Goal: Transaction & Acquisition: Purchase product/service

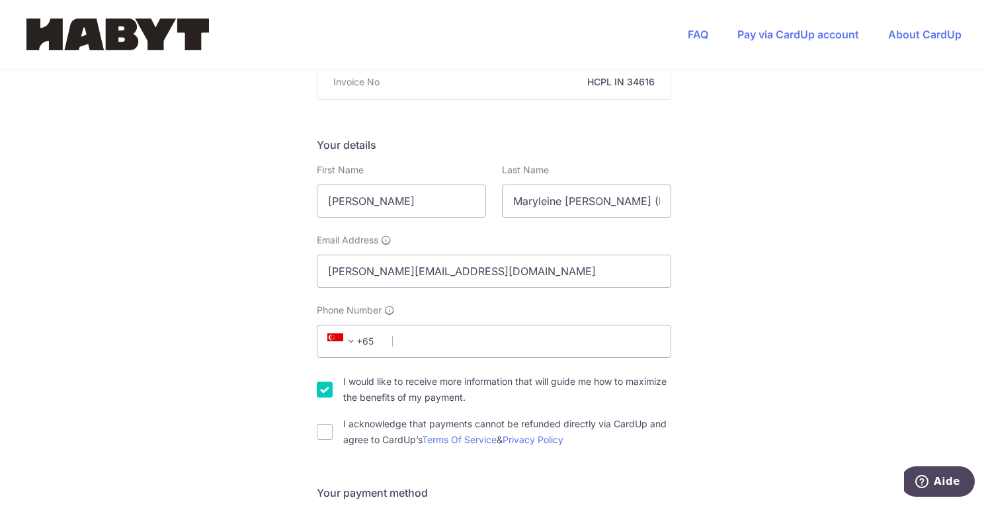
scroll to position [172, 0]
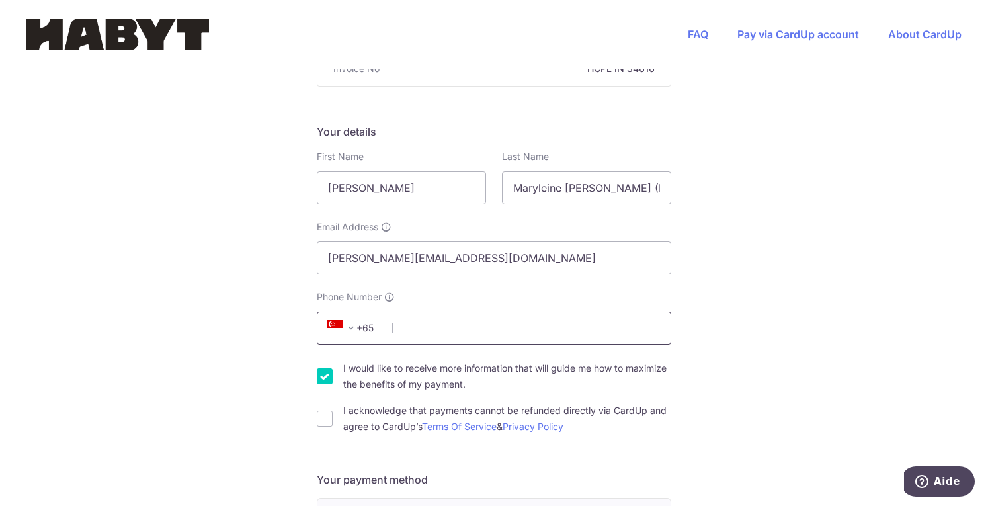
click at [421, 332] on input "Phone Number" at bounding box center [494, 328] width 355 height 33
type input "0782430915"
type input "78170"
type input "[STREET_ADDRESS]"
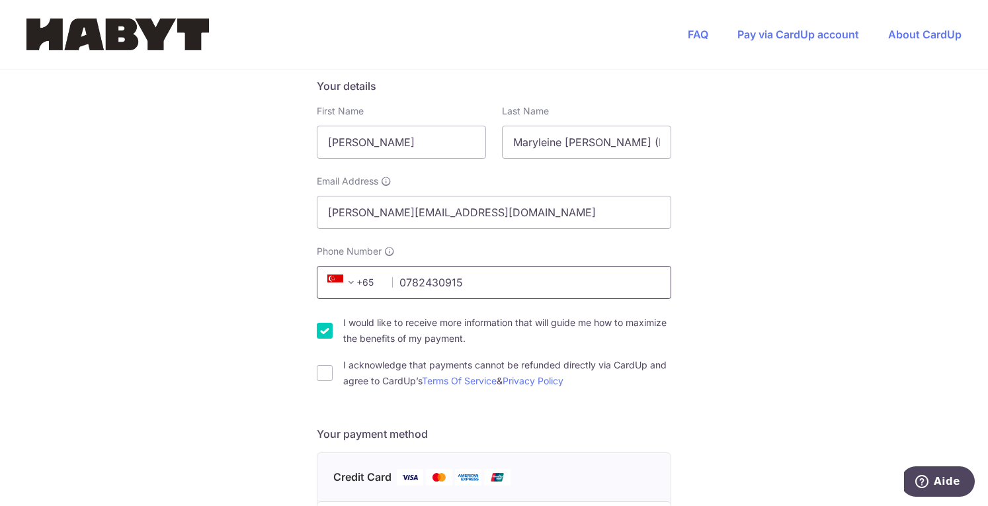
scroll to position [183, 0]
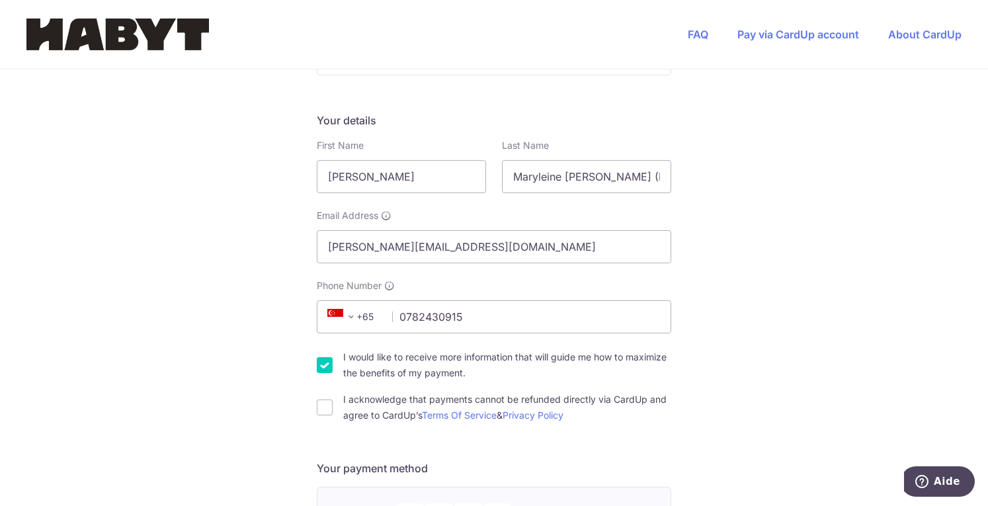
click at [365, 320] on span "+65" at bounding box center [353, 317] width 60 height 16
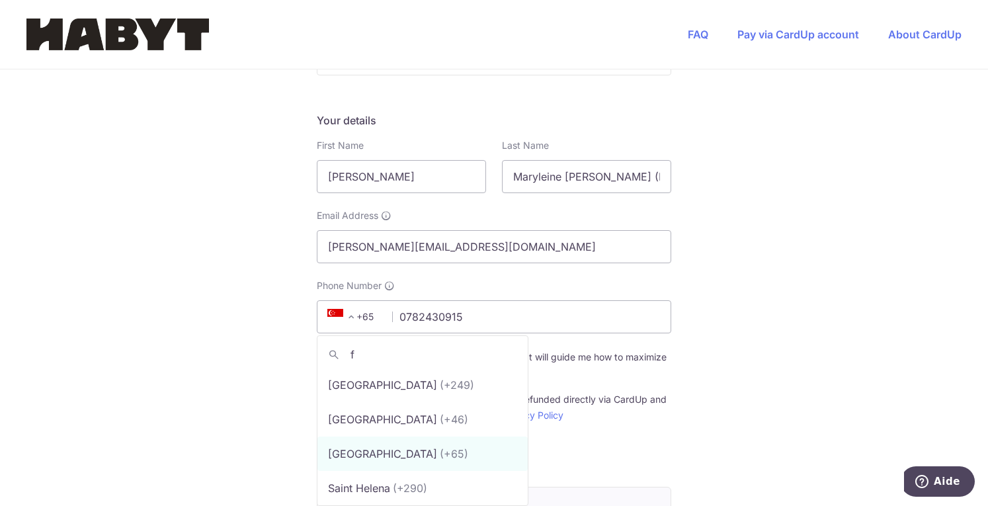
scroll to position [0, 0]
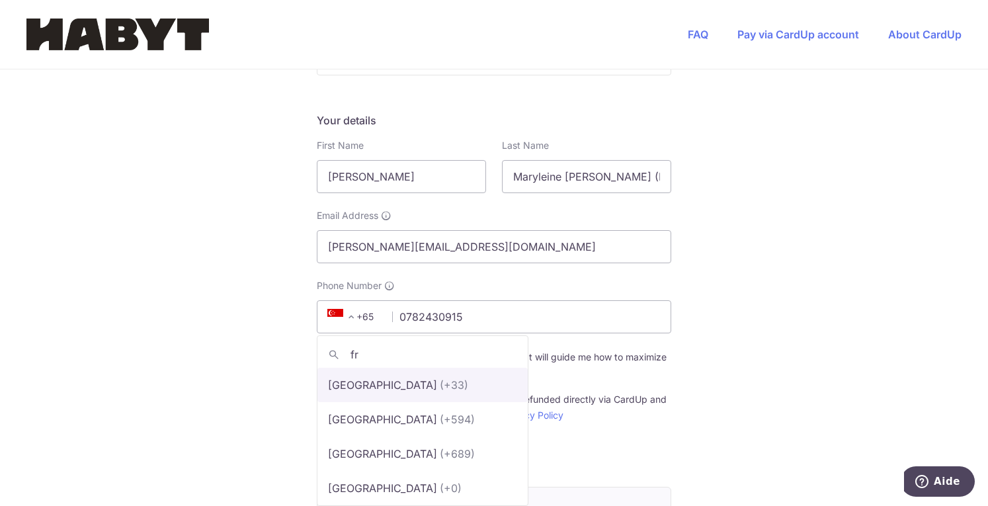
type input "fr"
select select "75"
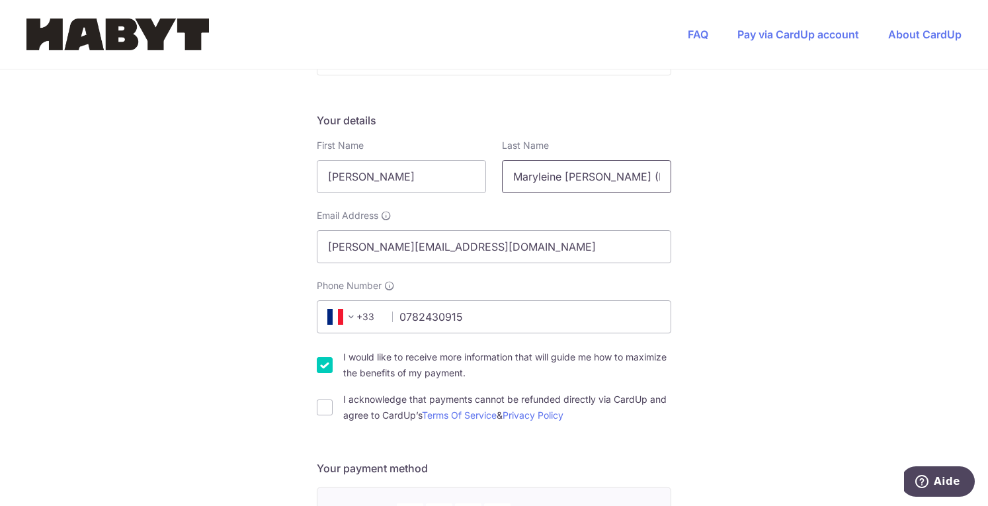
scroll to position [0, 152]
drag, startPoint x: 509, startPoint y: 175, endPoint x: 971, endPoint y: 159, distance: 462.0
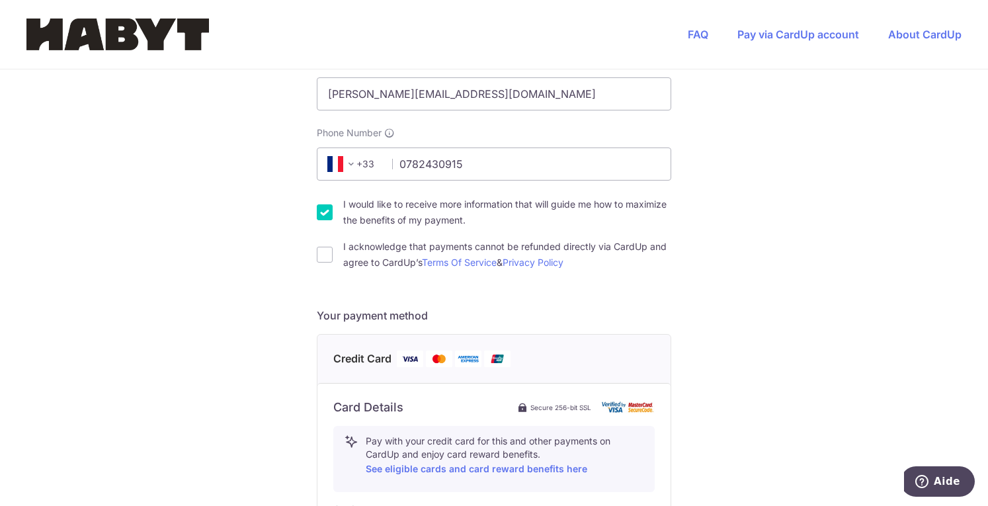
scroll to position [342, 0]
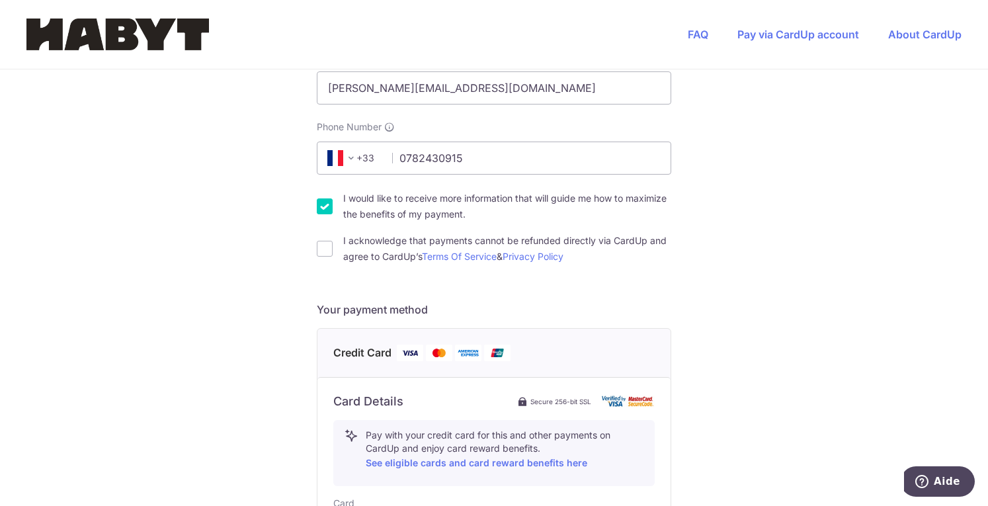
type input "WEBEN"
click at [305, 253] on div "You are paying Habyt Central Pte Ltd Habyt Central Pte Ltd uses CardUp to accep…" at bounding box center [494, 368] width 988 height 1282
click at [333, 247] on div "I acknowledge that payments cannot be refunded directly via CardUp and agree to…" at bounding box center [494, 249] width 355 height 32
click at [318, 248] on input "I acknowledge that payments cannot be refunded directly via CardUp and agree to…" at bounding box center [325, 249] width 16 height 16
checkbox input "true"
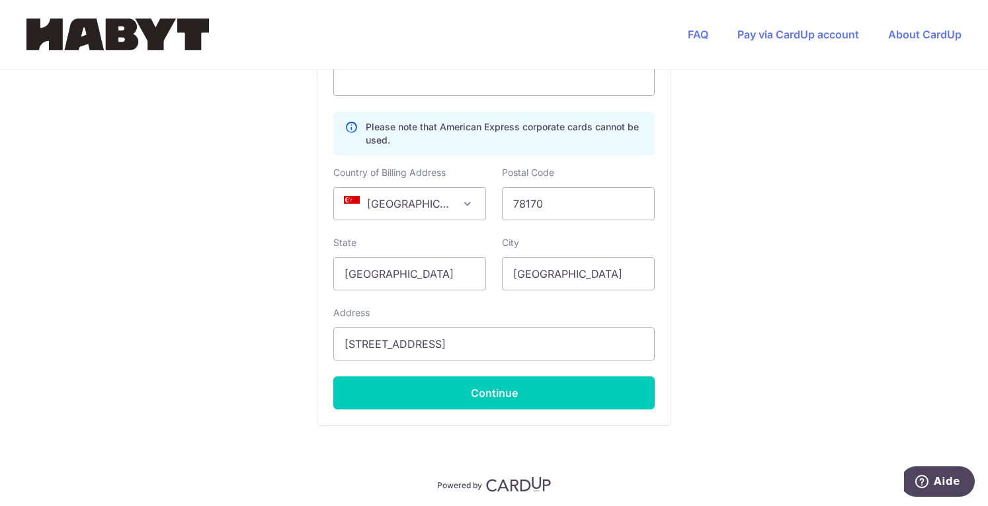
scroll to position [798, 0]
click at [420, 196] on span "[GEOGRAPHIC_DATA]" at bounding box center [409, 203] width 151 height 32
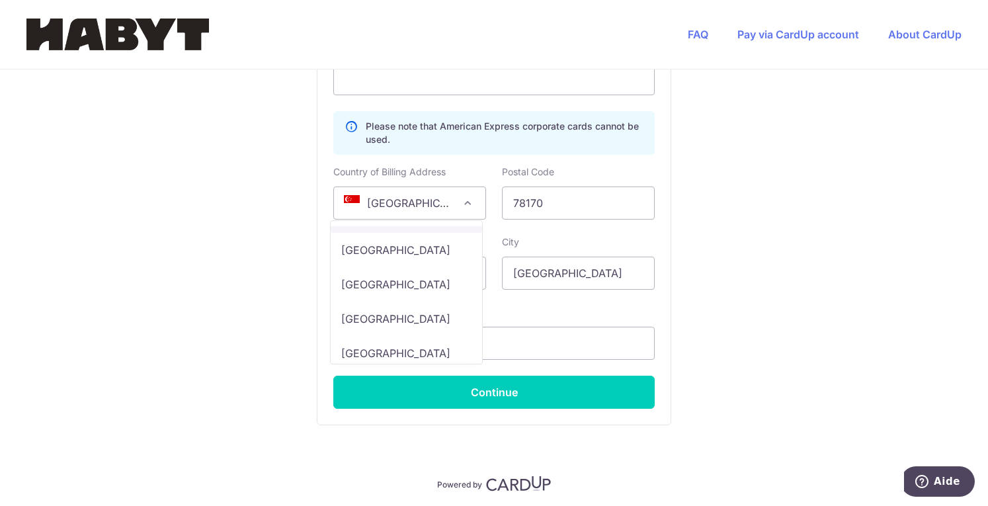
scroll to position [2574, 0]
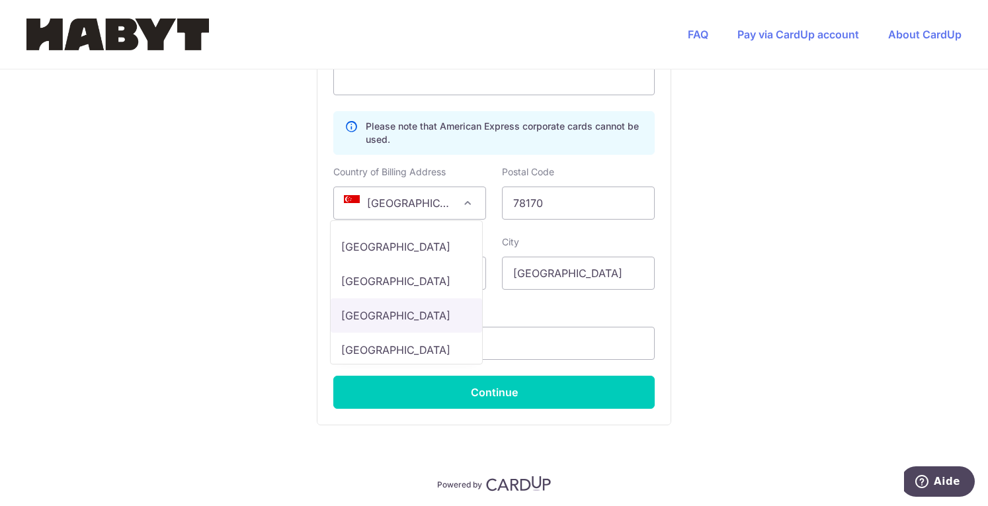
select select "FR"
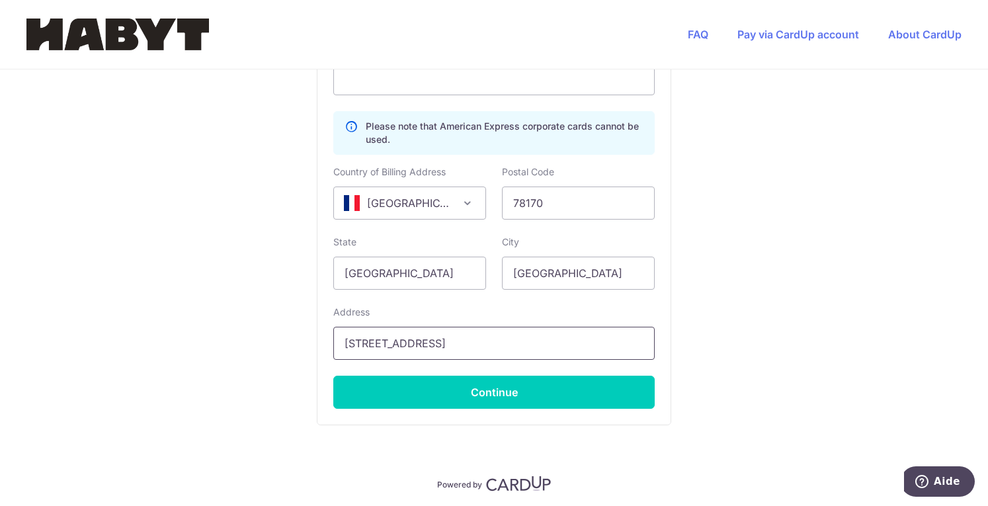
click at [372, 345] on input "[STREET_ADDRESS]" at bounding box center [493, 343] width 321 height 33
type input "23 allee des Pelouses"
drag, startPoint x: 420, startPoint y: 273, endPoint x: 138, endPoint y: 255, distance: 283.1
type input "T"
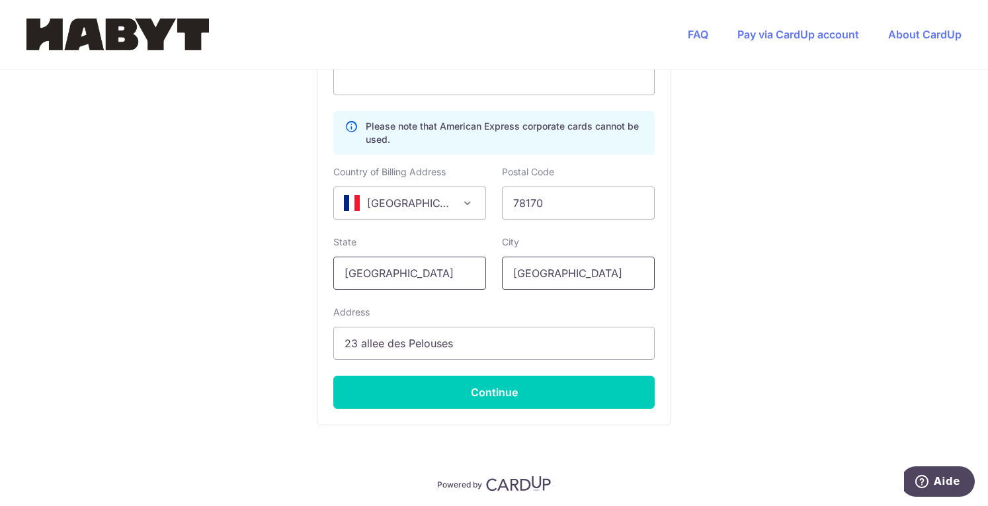
type input "[GEOGRAPHIC_DATA]"
drag, startPoint x: 576, startPoint y: 278, endPoint x: 273, endPoint y: 280, distance: 303.6
type input "La Celle Saint Cloud"
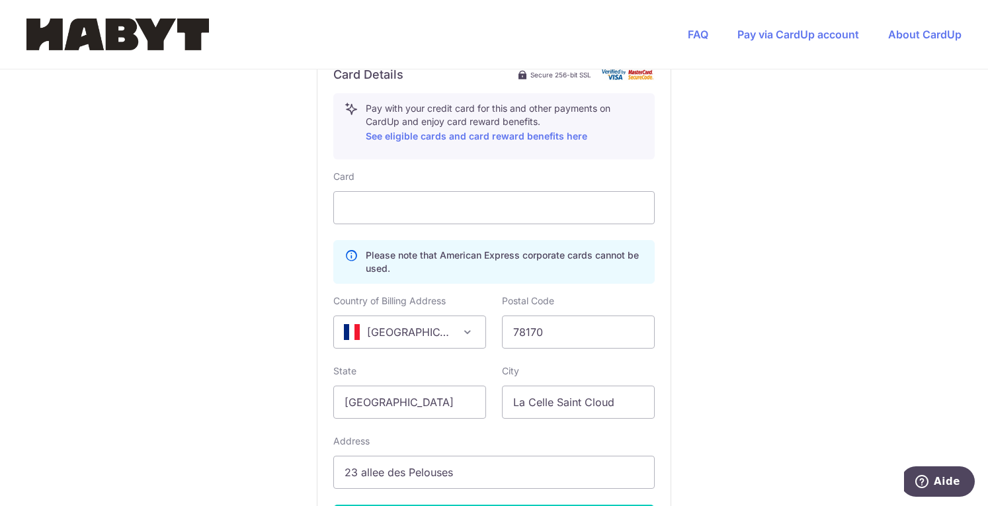
scroll to position [538, 0]
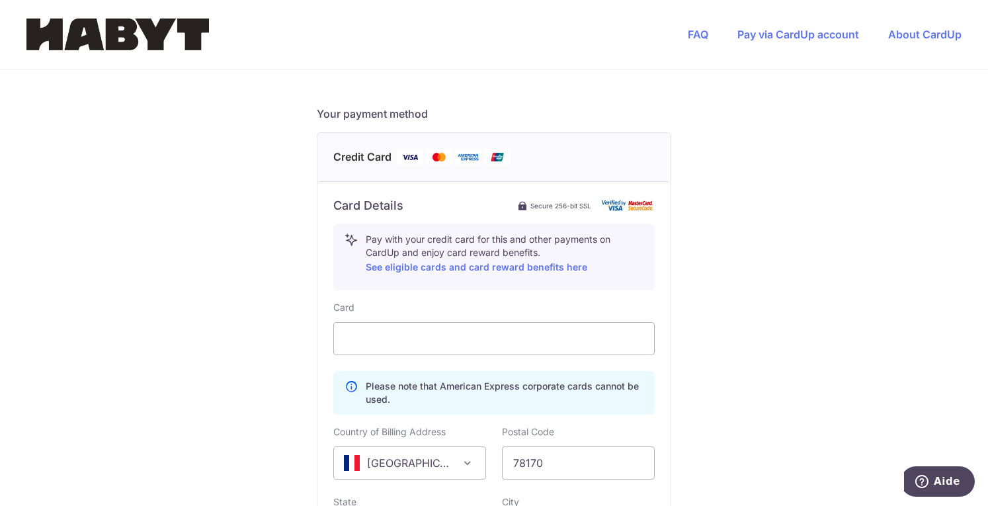
click at [718, 344] on div "You are paying Habyt Central Pte Ltd Habyt Central Pte Ltd uses CardUp to accep…" at bounding box center [494, 173] width 988 height 1282
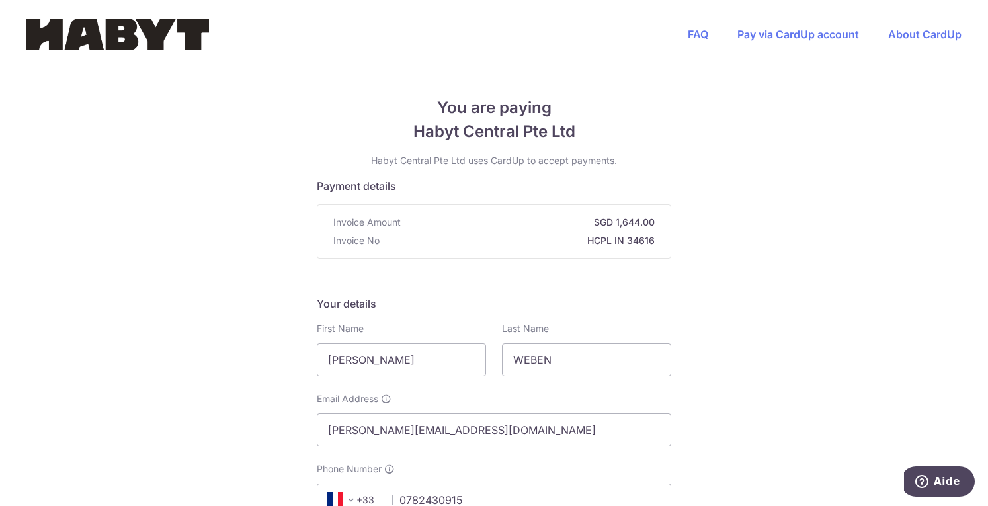
scroll to position [843, 0]
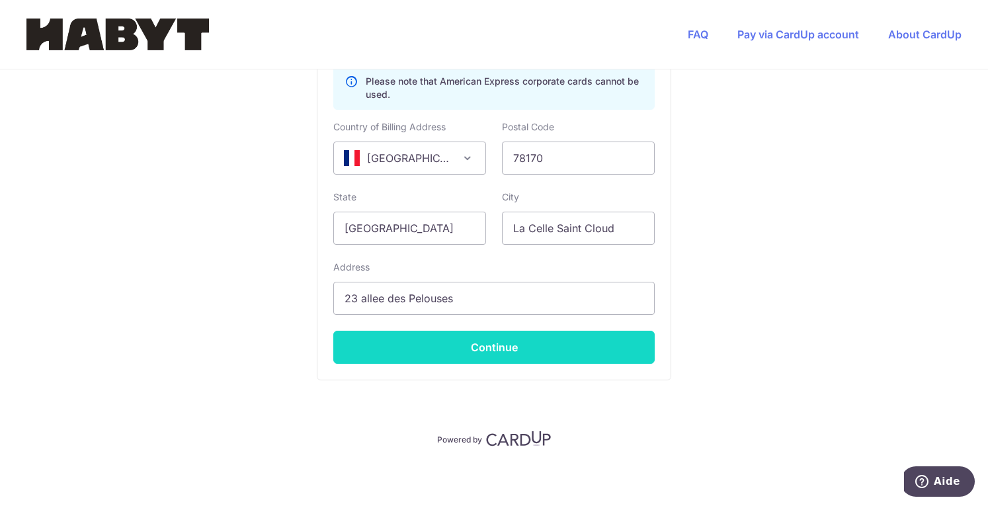
click at [530, 337] on button "Continue" at bounding box center [493, 347] width 321 height 33
type input "**** 0876"
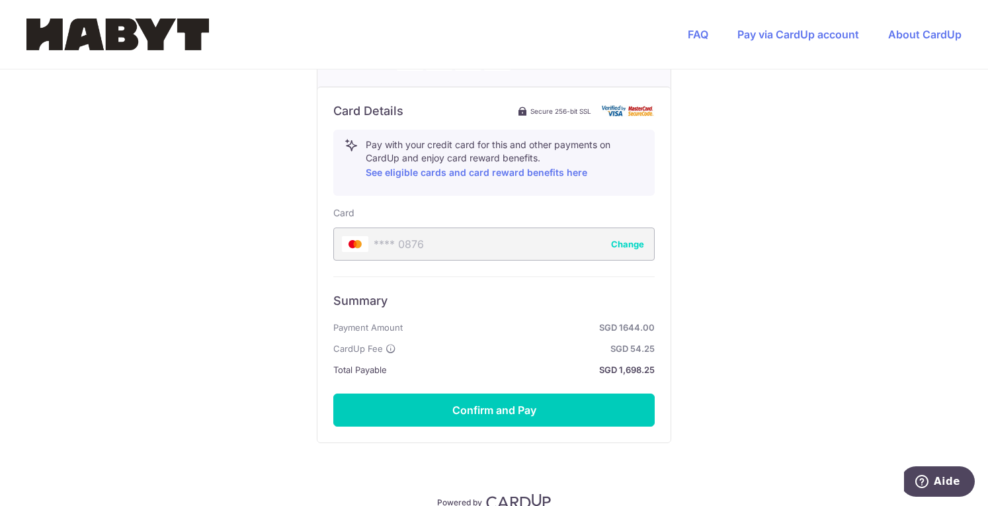
scroll to position [634, 0]
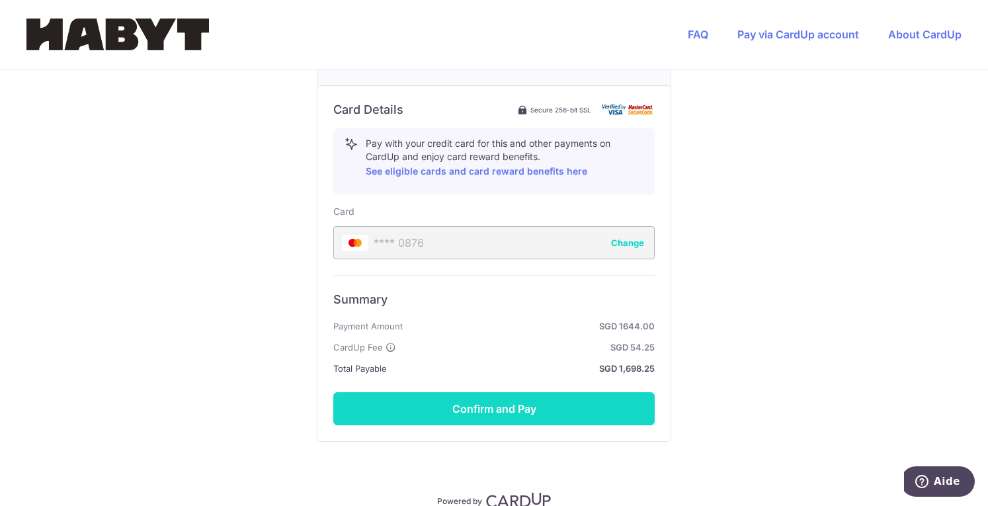
click at [540, 396] on button "Confirm and Pay" at bounding box center [493, 408] width 321 height 33
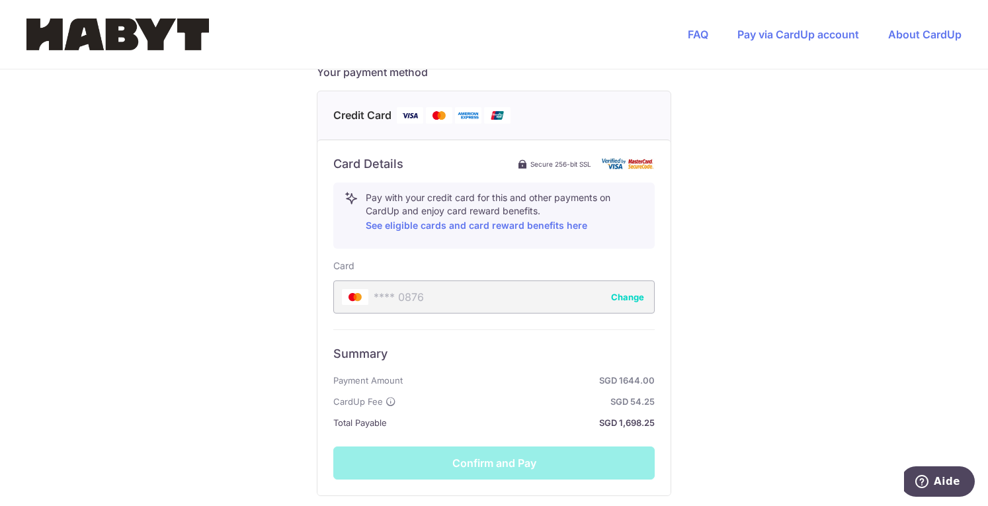
scroll to position [695, 0]
